Goal: Feedback & Contribution: Submit feedback/report problem

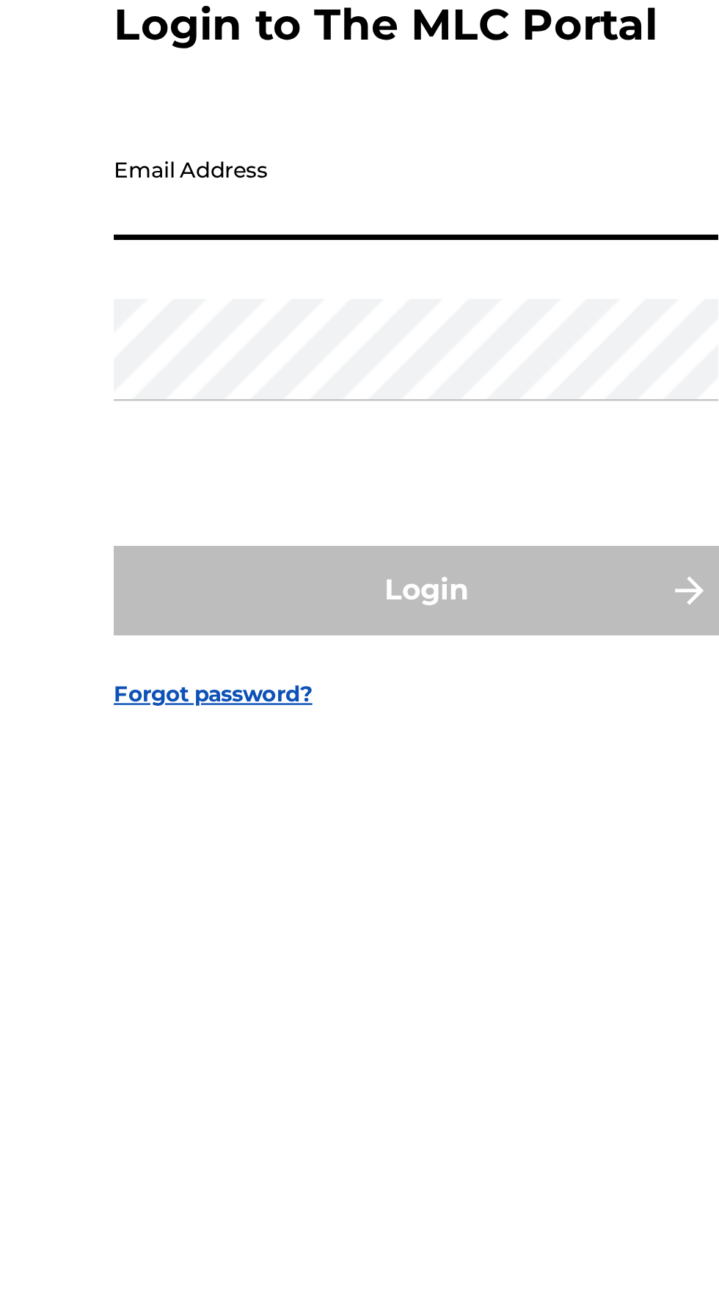
type input "[EMAIL_ADDRESS][DOMAIN_NAME]"
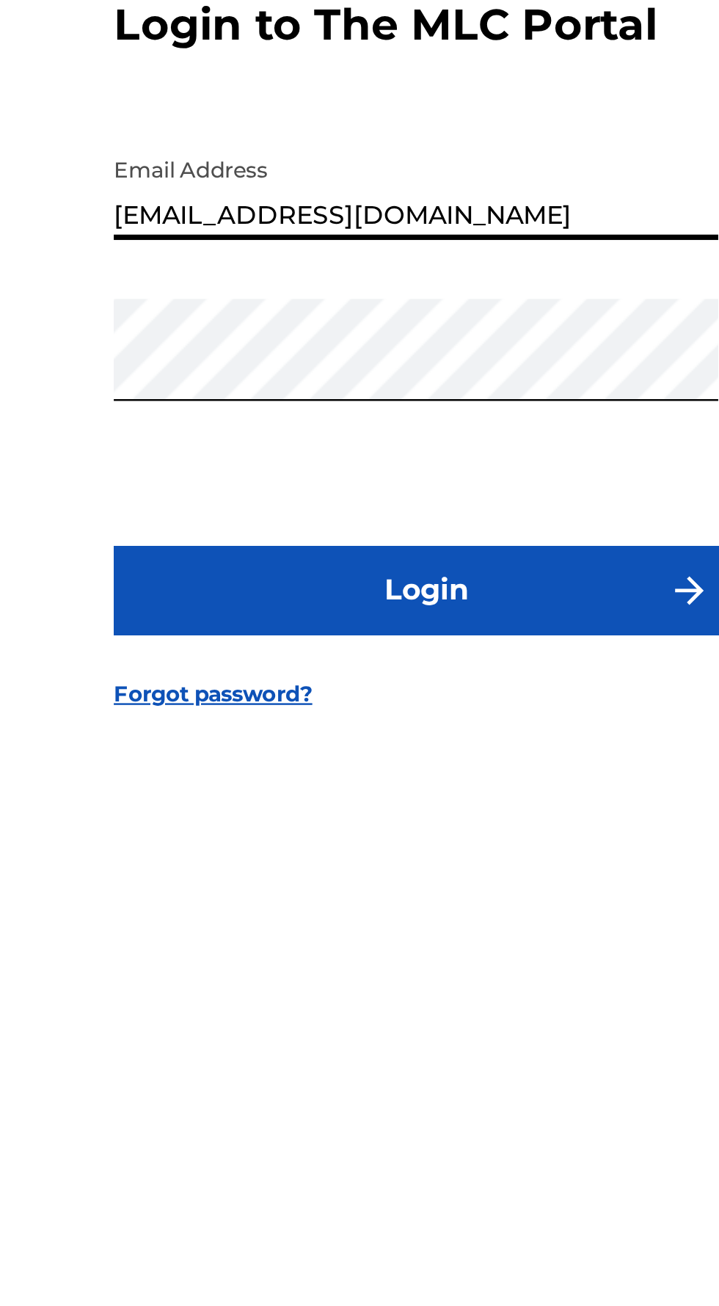
click at [441, 795] on button "Login" at bounding box center [359, 776] width 257 height 37
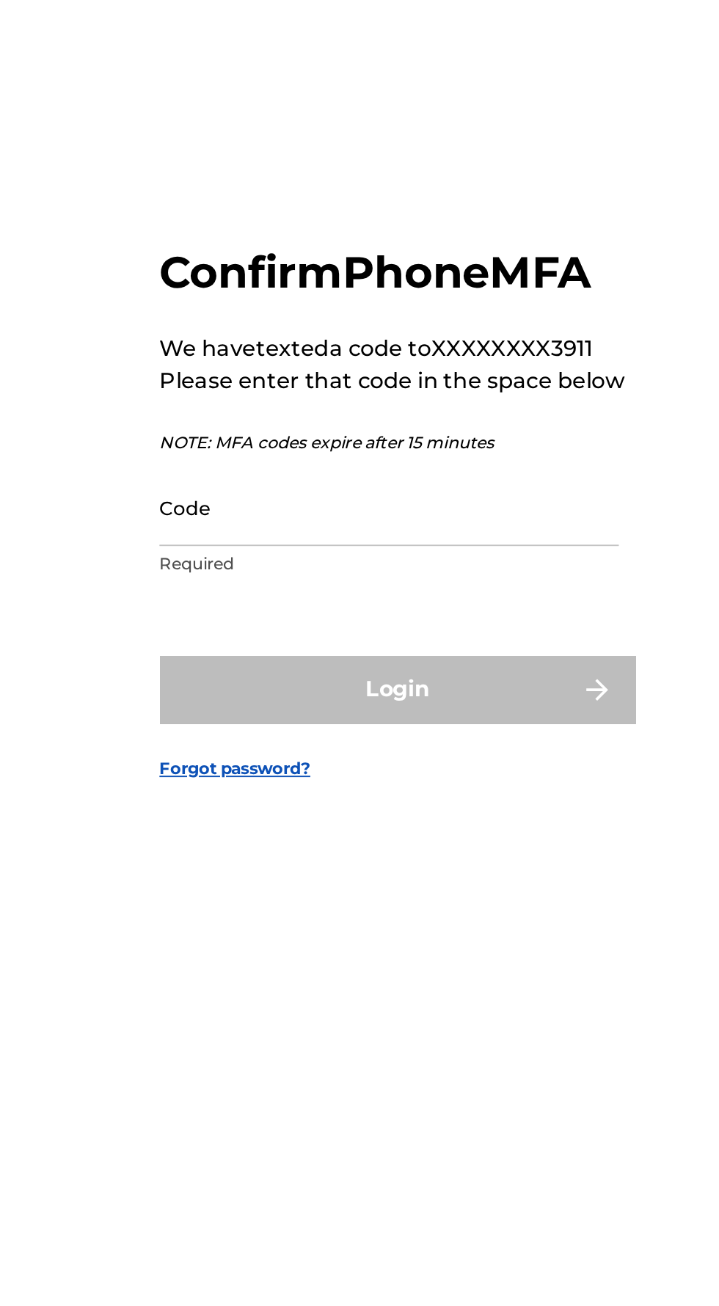
click at [244, 697] on input "Code" at bounding box center [355, 676] width 248 height 42
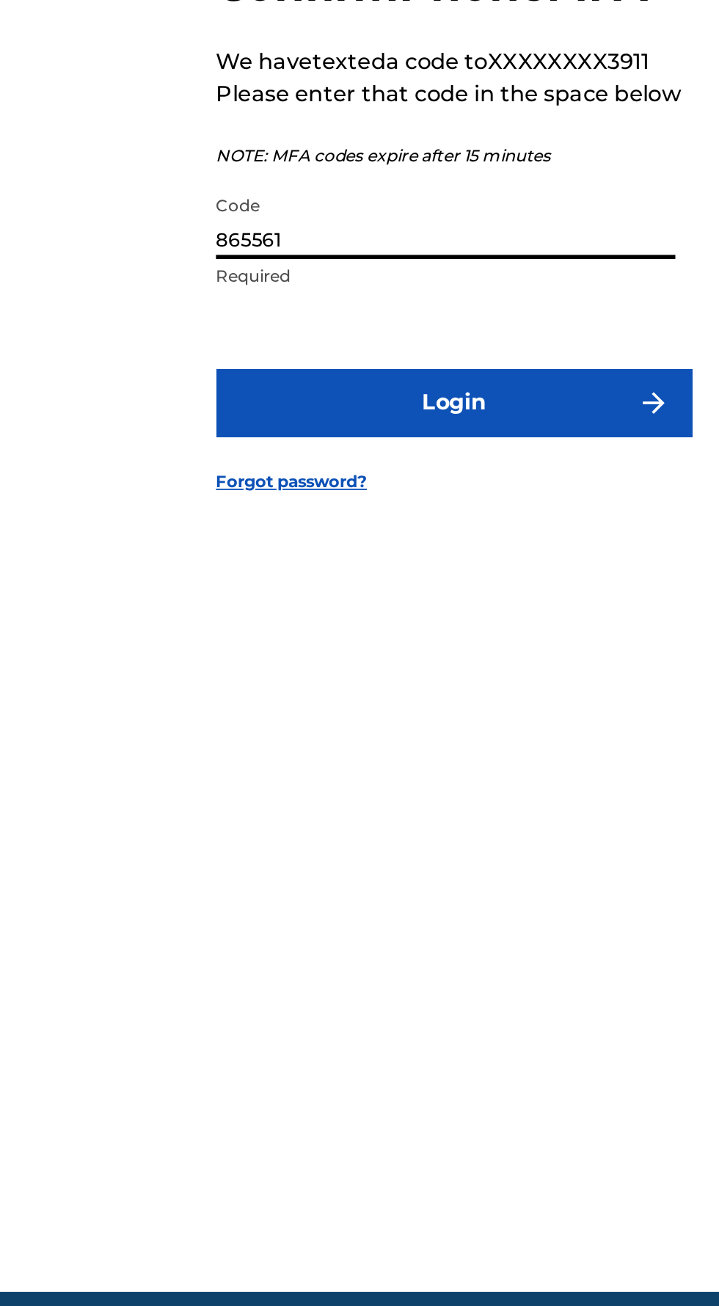
type input "865561"
click at [253, 793] on button "Login" at bounding box center [359, 774] width 257 height 37
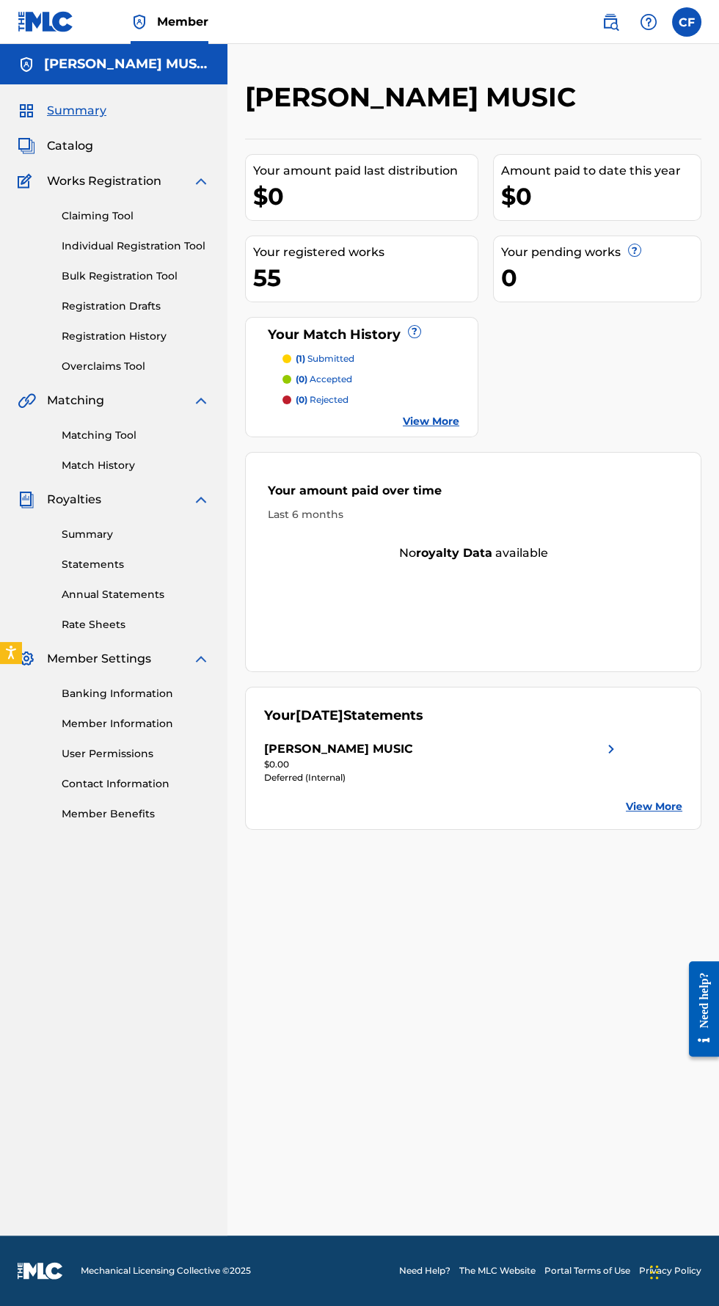
click at [87, 534] on link "Summary" at bounding box center [136, 534] width 148 height 15
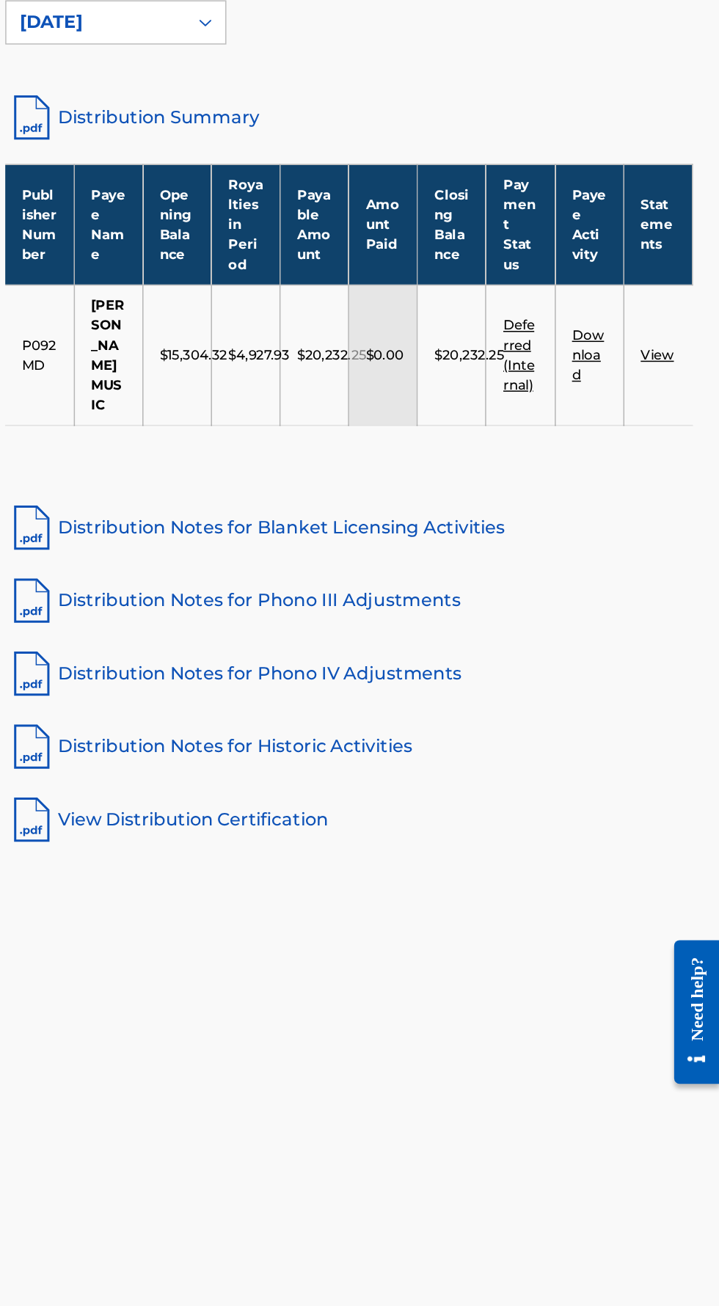
click at [681, 578] on link "View" at bounding box center [678, 572] width 22 height 11
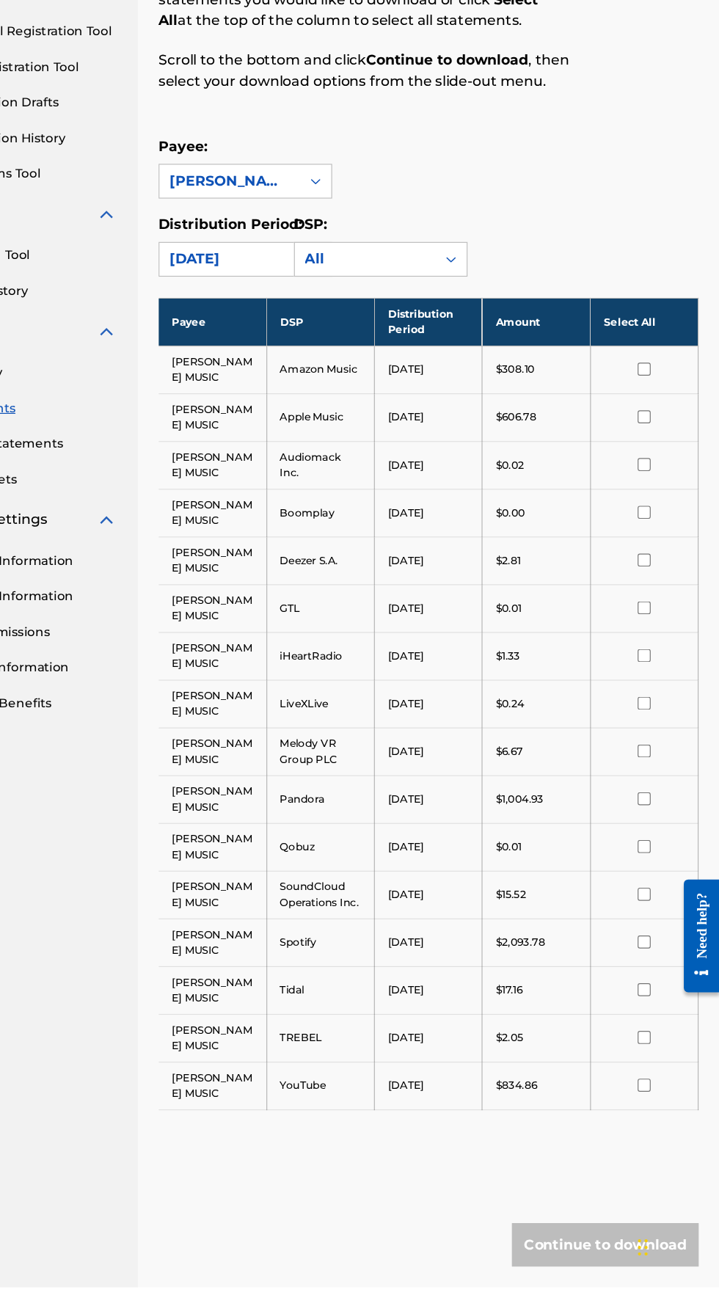
scroll to position [1, 0]
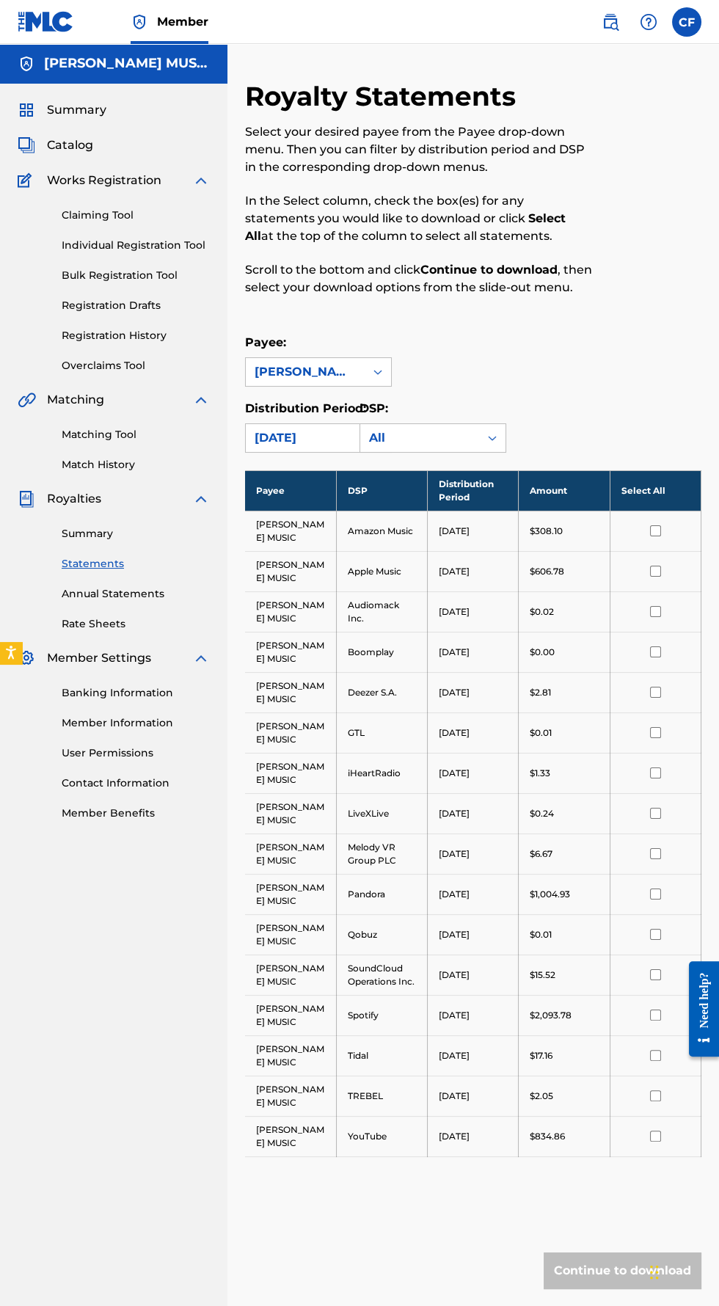
click at [78, 530] on link "Summary" at bounding box center [136, 533] width 148 height 15
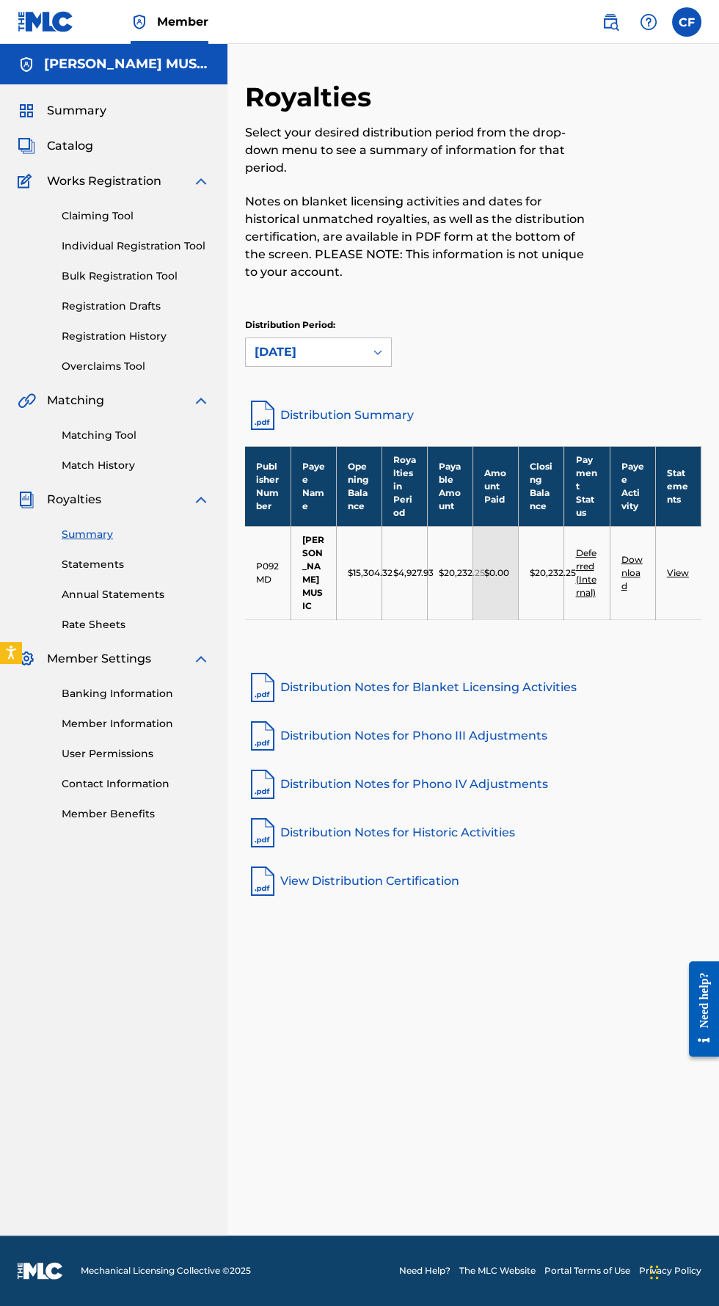
click at [691, 20] on label at bounding box center [686, 21] width 29 height 29
click at [687, 22] on input "CF [PERSON_NAME] [EMAIL_ADDRESS][DOMAIN_NAME] Notification Preferences Profile …" at bounding box center [687, 22] width 0 height 0
click at [404, 71] on div "Royalties Select your desired distribution period from the drop-down menu to se…" at bounding box center [473, 639] width 492 height 1191
click at [648, 23] on img at bounding box center [649, 22] width 18 height 18
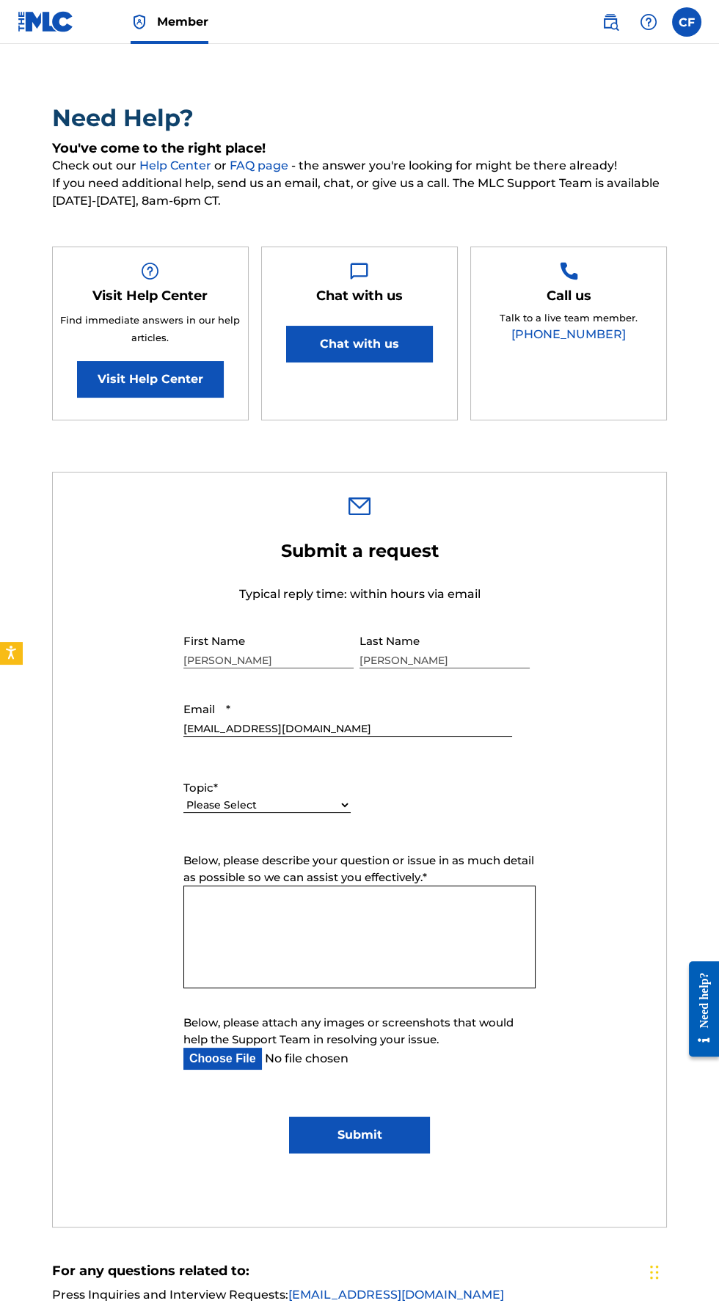
scroll to position [78, 0]
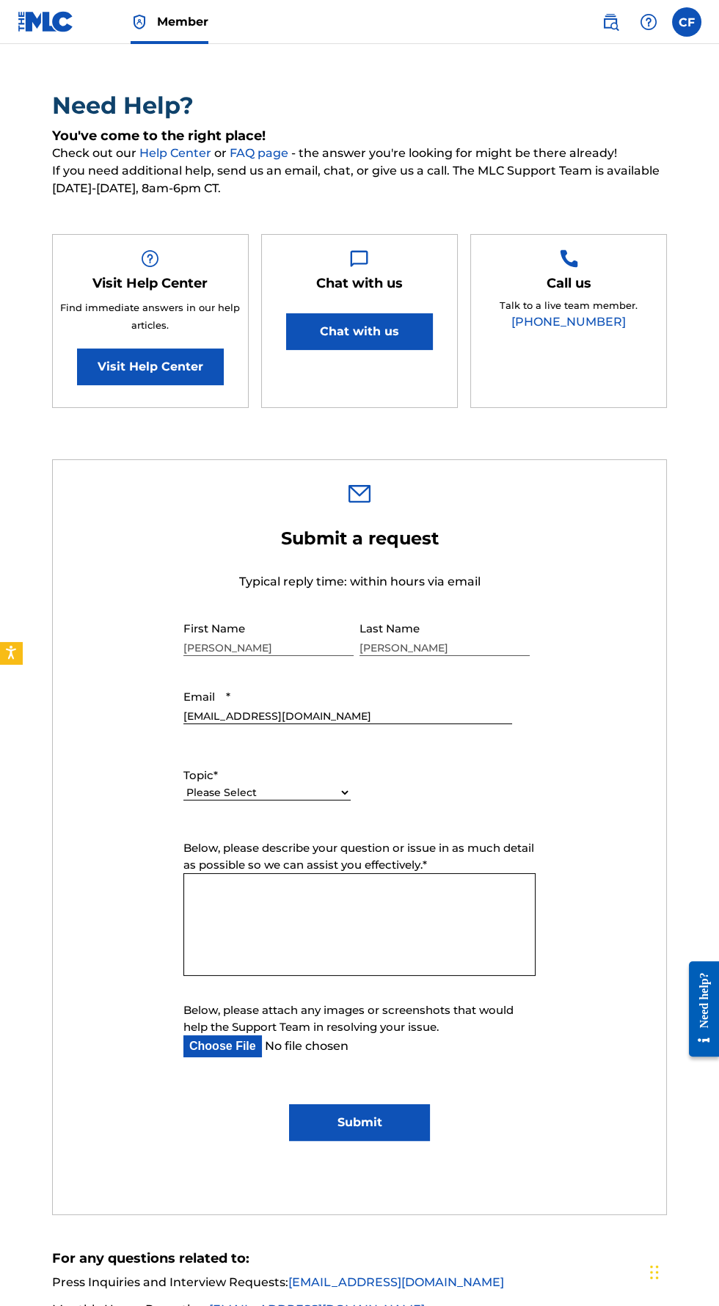
click at [218, 800] on select "Please Select I need help with my account I need help with managing my catalog …" at bounding box center [266, 792] width 167 height 15
select select "I need help with payment"
click at [183, 800] on select "Please Select I need help with my account I need help with managing my catalog …" at bounding box center [266, 792] width 167 height 15
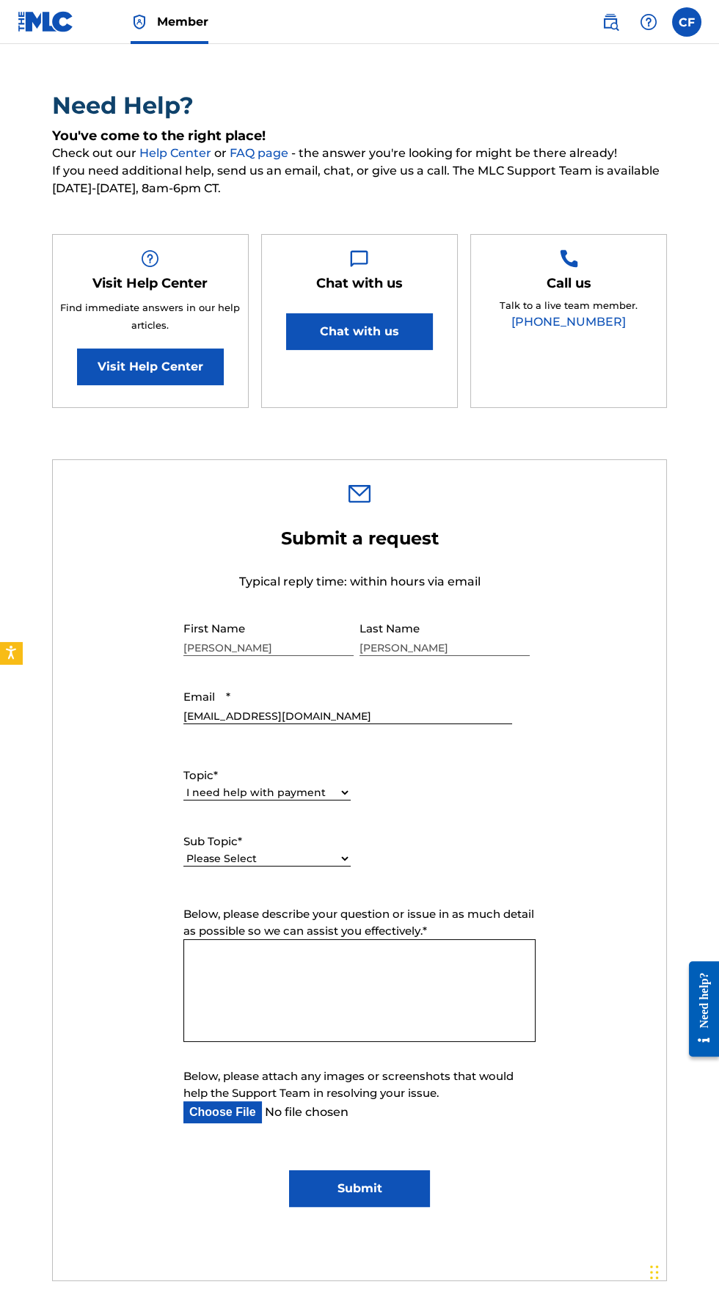
click at [205, 1007] on textarea "Below, please describe your question or issue in as much detail as possible so …" at bounding box center [359, 990] width 352 height 103
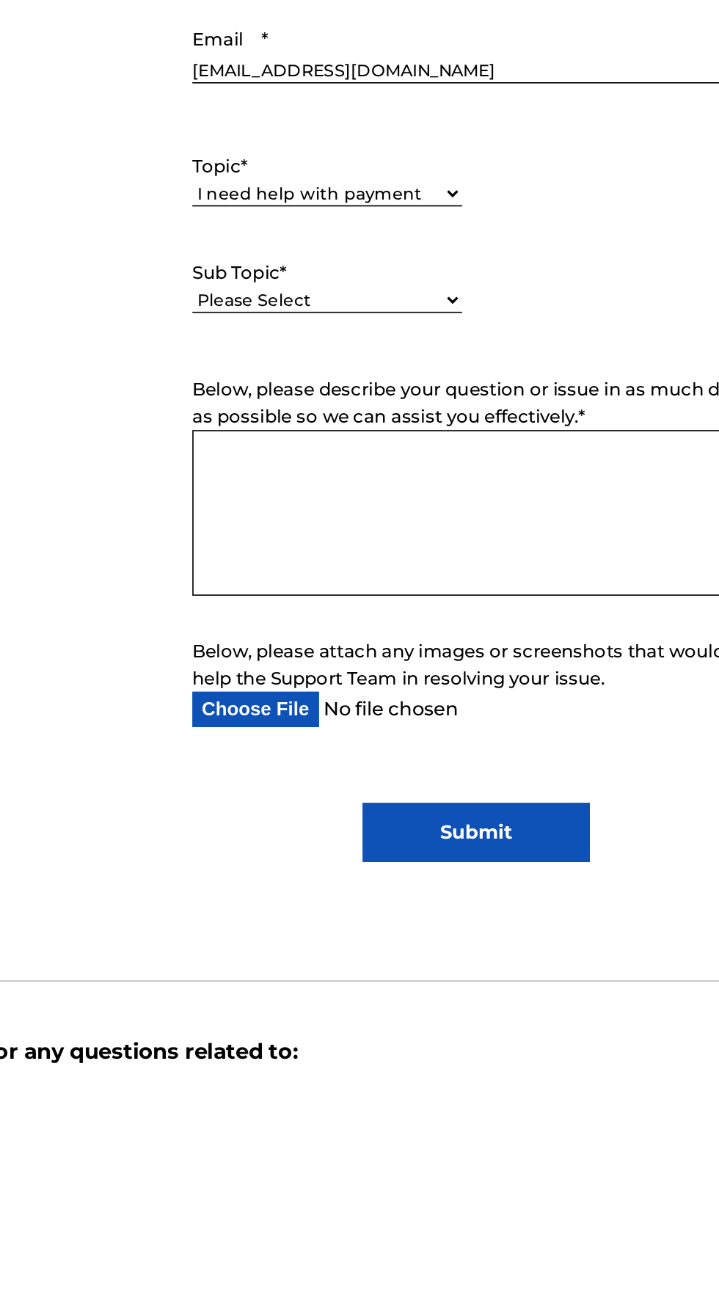
click at [225, 841] on select "Please Select I need help setting up my payment information in The MLC Portal I…" at bounding box center [266, 832] width 167 height 15
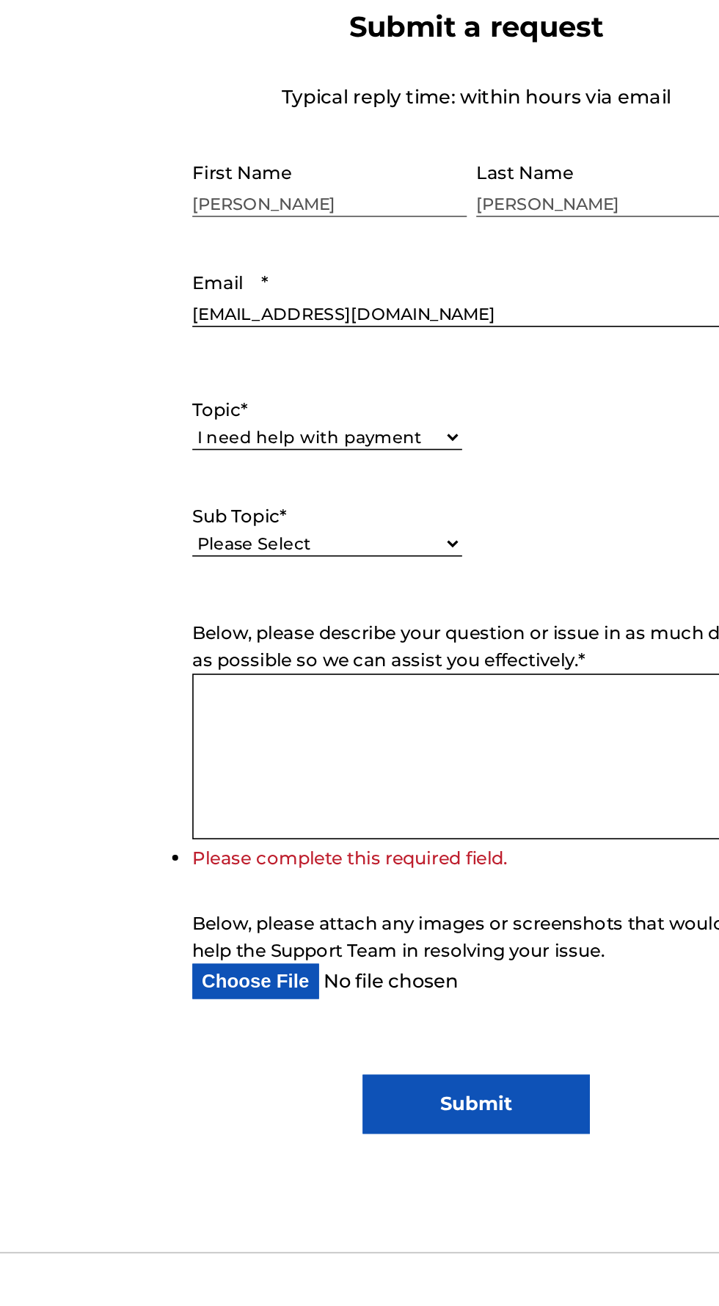
select select "I need a payment error resolved"
click at [183, 841] on select "Please Select I need help setting up my payment information in The MLC Portal I…" at bounding box center [266, 832] width 167 height 15
click at [208, 977] on textarea "Below, please describe your question or issue in as much detail as possible so …" at bounding box center [359, 964] width 352 height 103
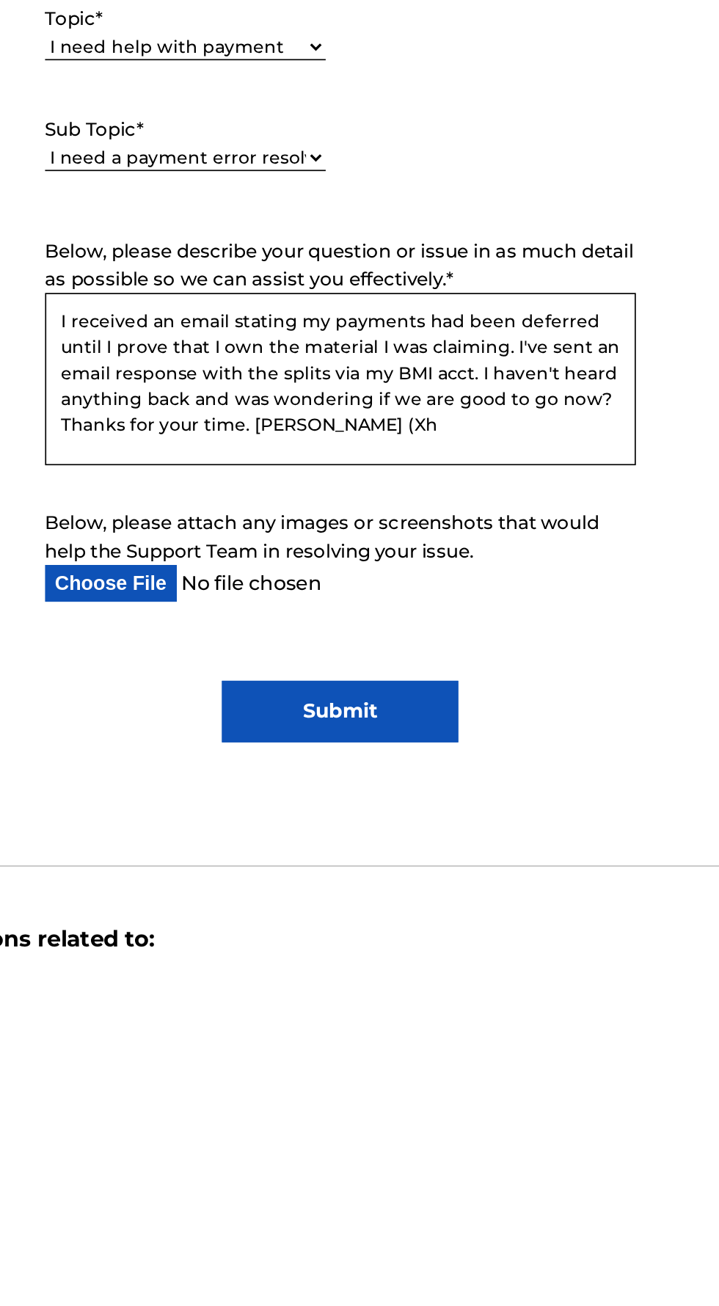
scroll to position [136, 0]
click at [384, 1016] on textarea "I received an email stating my payments had been deferred until I prove that I …" at bounding box center [359, 964] width 352 height 103
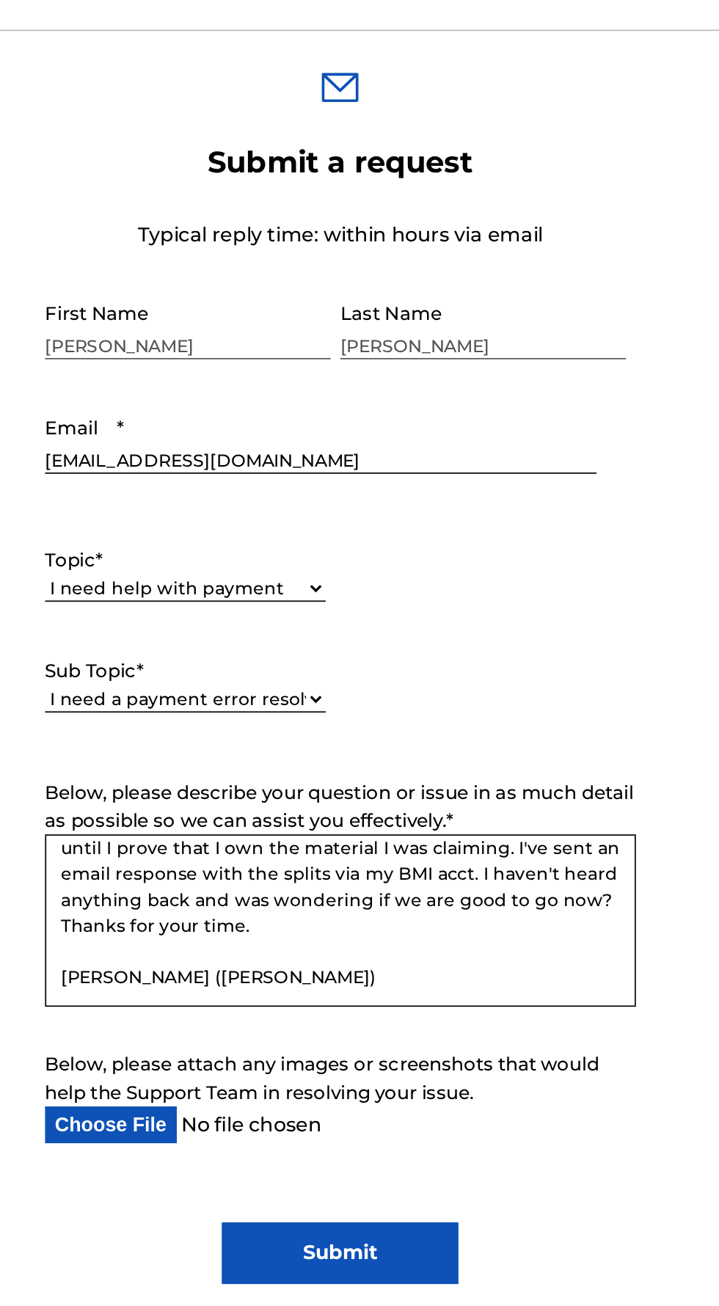
scroll to position [103, 0]
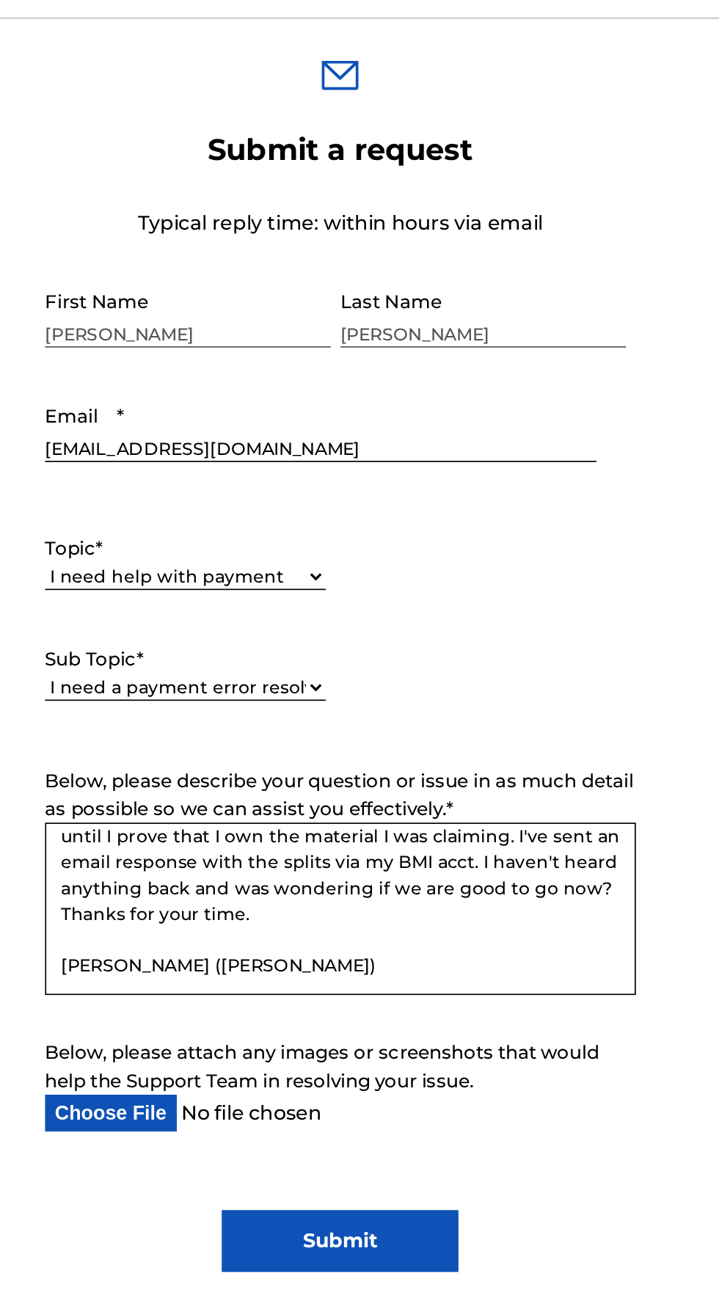
click at [461, 1017] on textarea "I received an email stating my payments had been deferred until I prove that I …" at bounding box center [359, 965] width 352 height 103
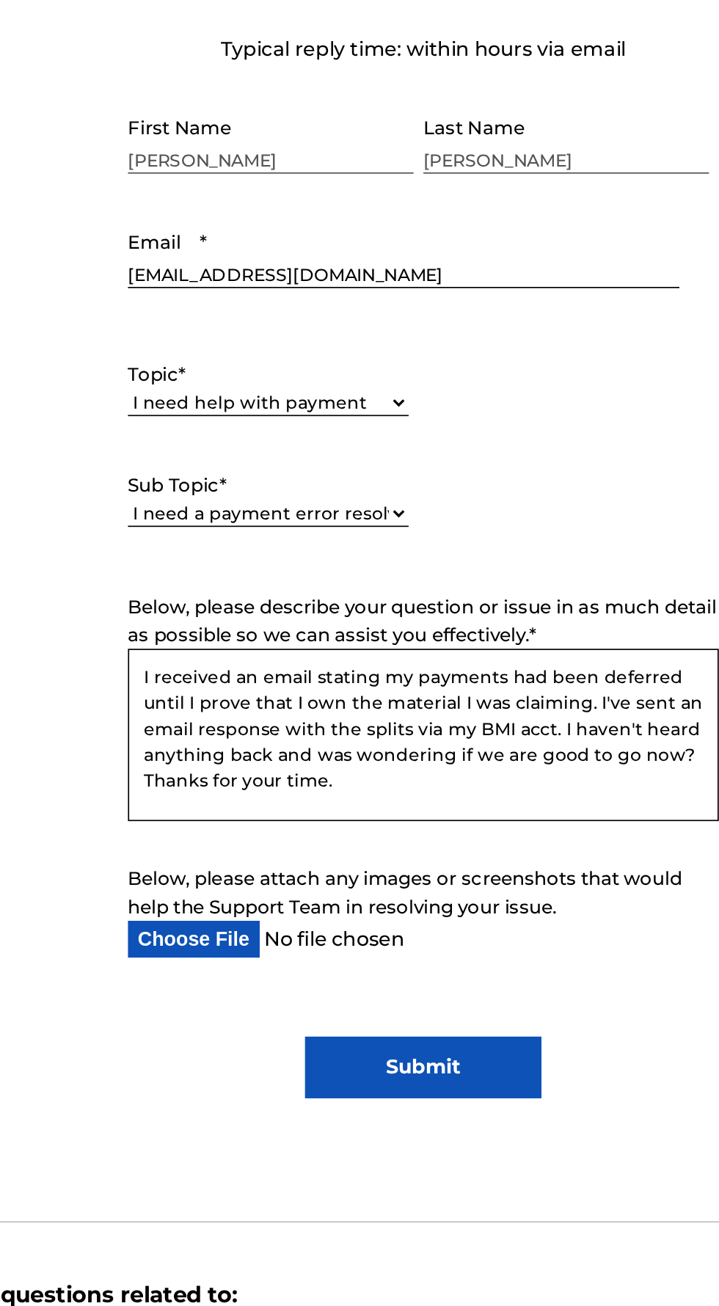
type textarea "I received an email stating my payments had been deferred until I prove that I …"
click at [393, 1182] on input "Submit" at bounding box center [359, 1163] width 141 height 37
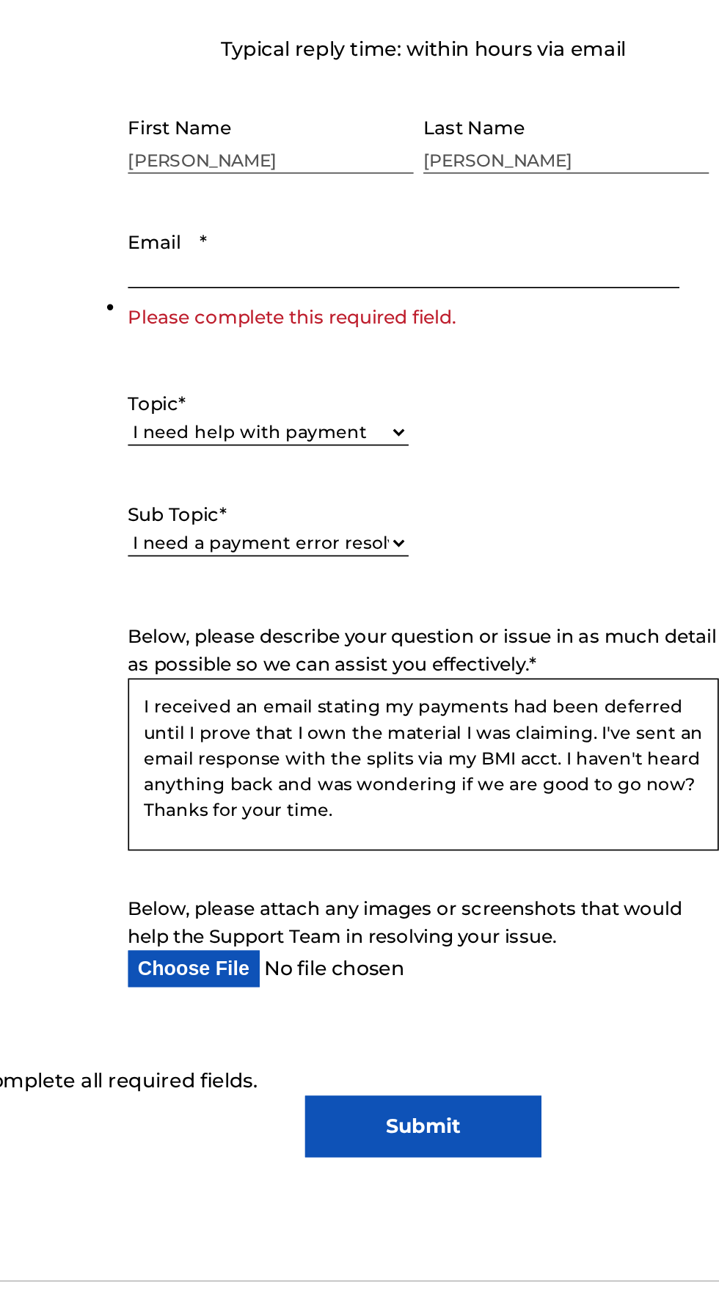
click at [202, 699] on input "Email *" at bounding box center [347, 678] width 329 height 42
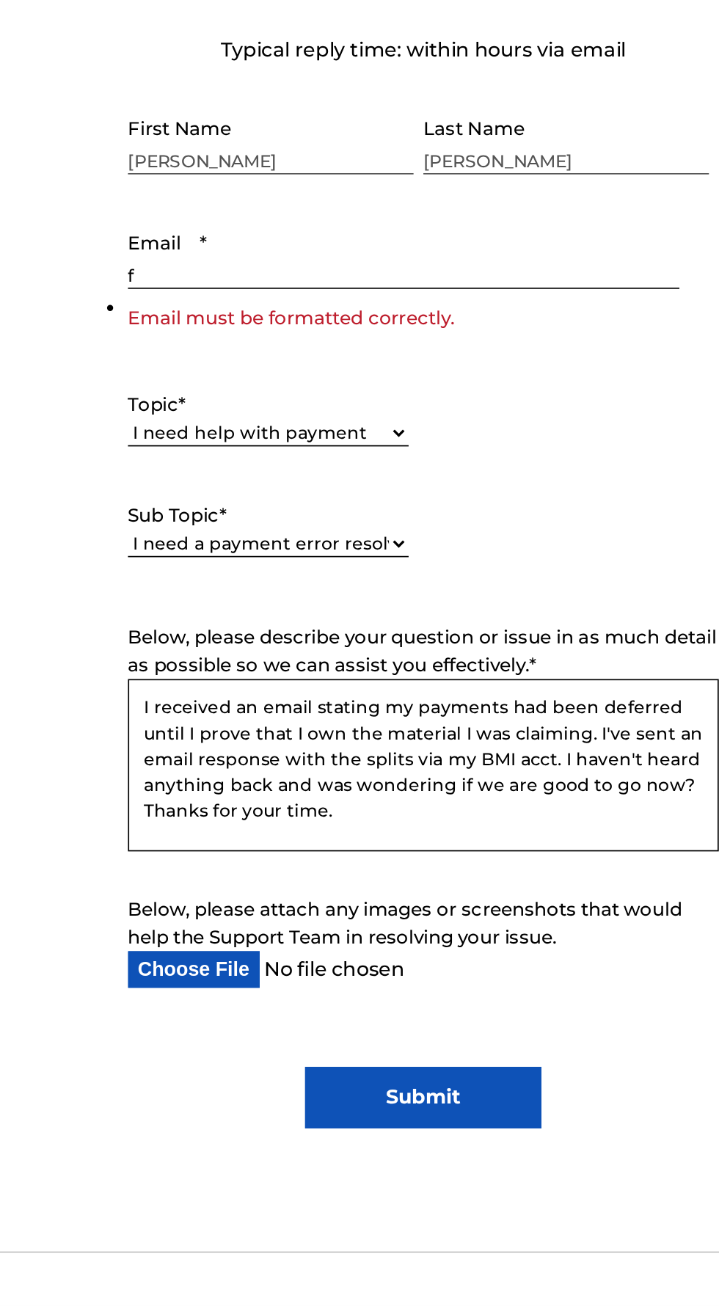
type input "[EMAIL_ADDRESS][DOMAIN_NAME]"
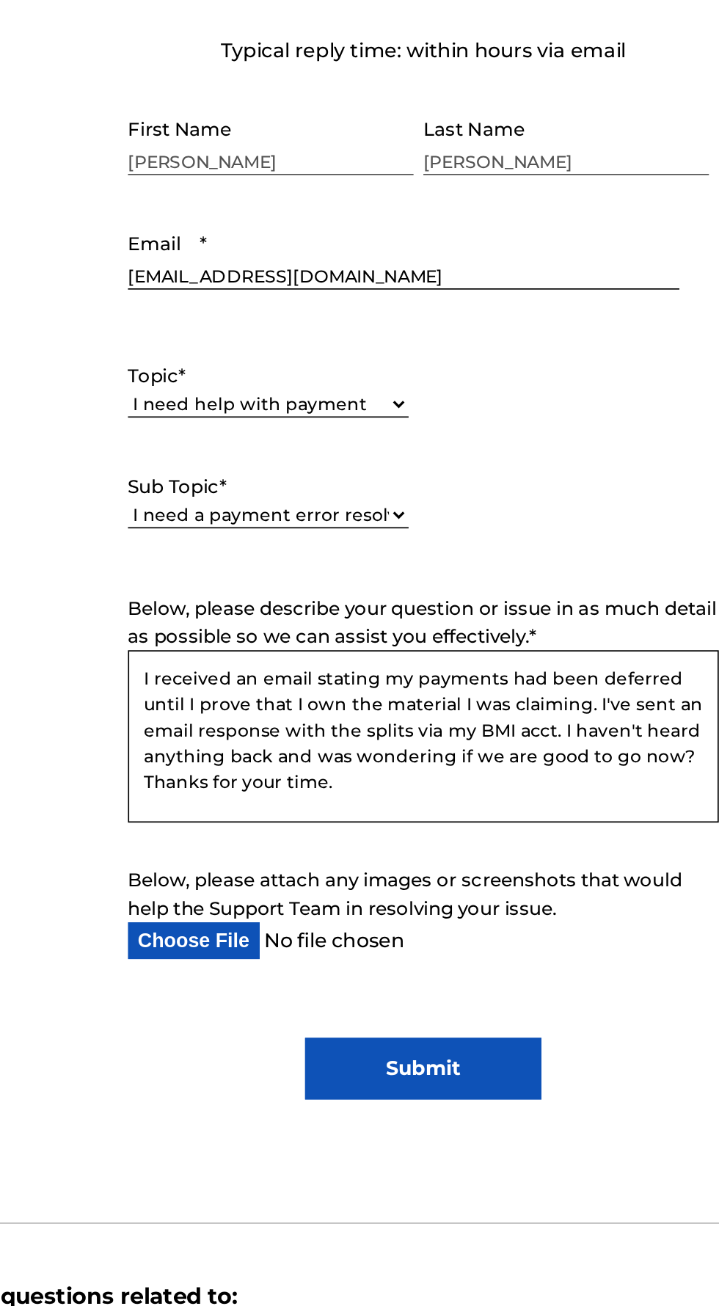
click at [401, 1183] on input "Submit" at bounding box center [359, 1164] width 141 height 37
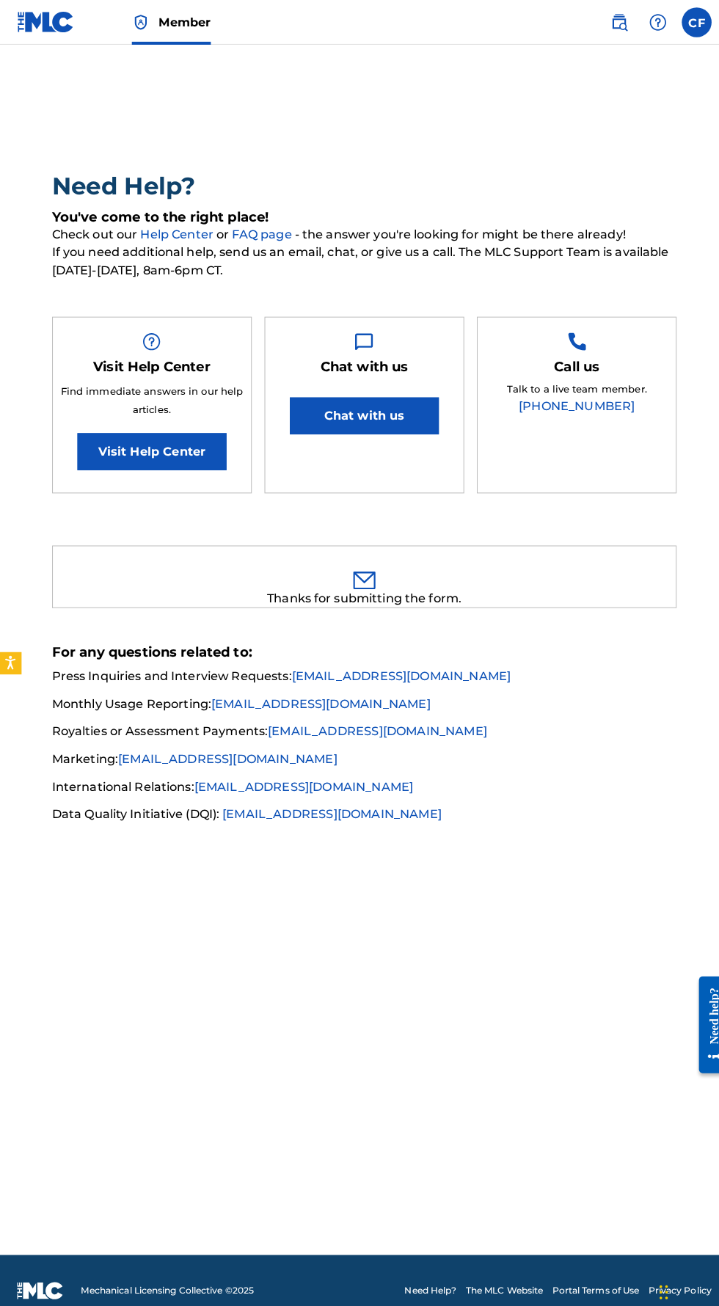
scroll to position [0, 0]
